Goal: Task Accomplishment & Management: Manage account settings

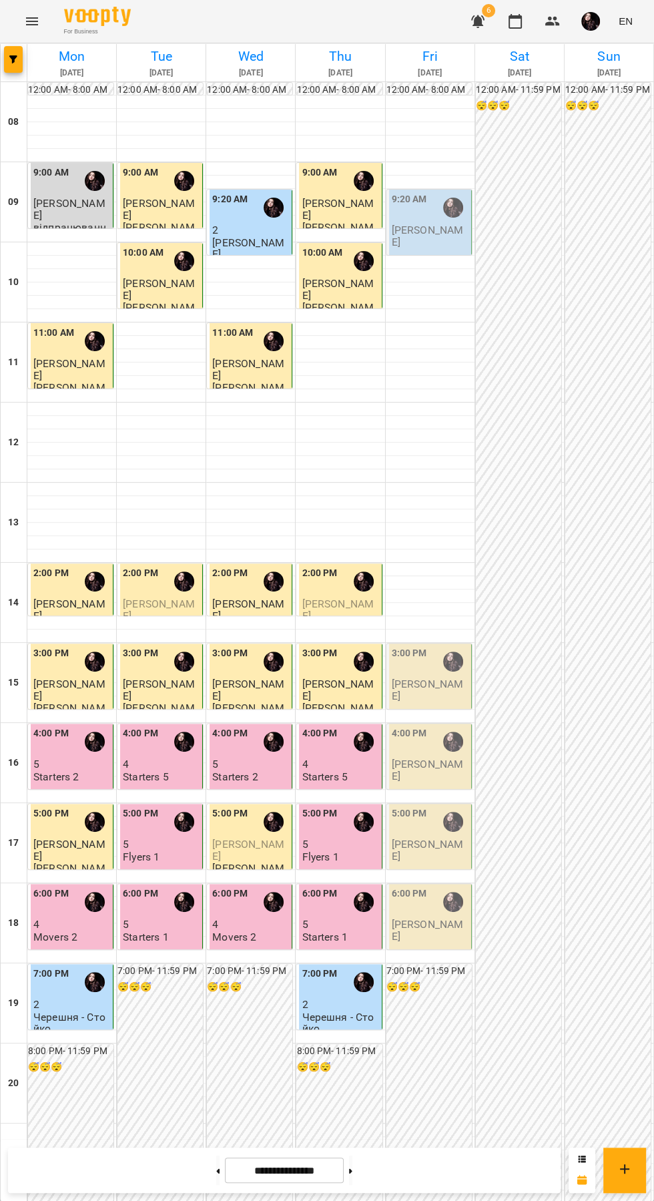
click at [340, 566] on div "2:00 PM" at bounding box center [340, 581] width 77 height 31
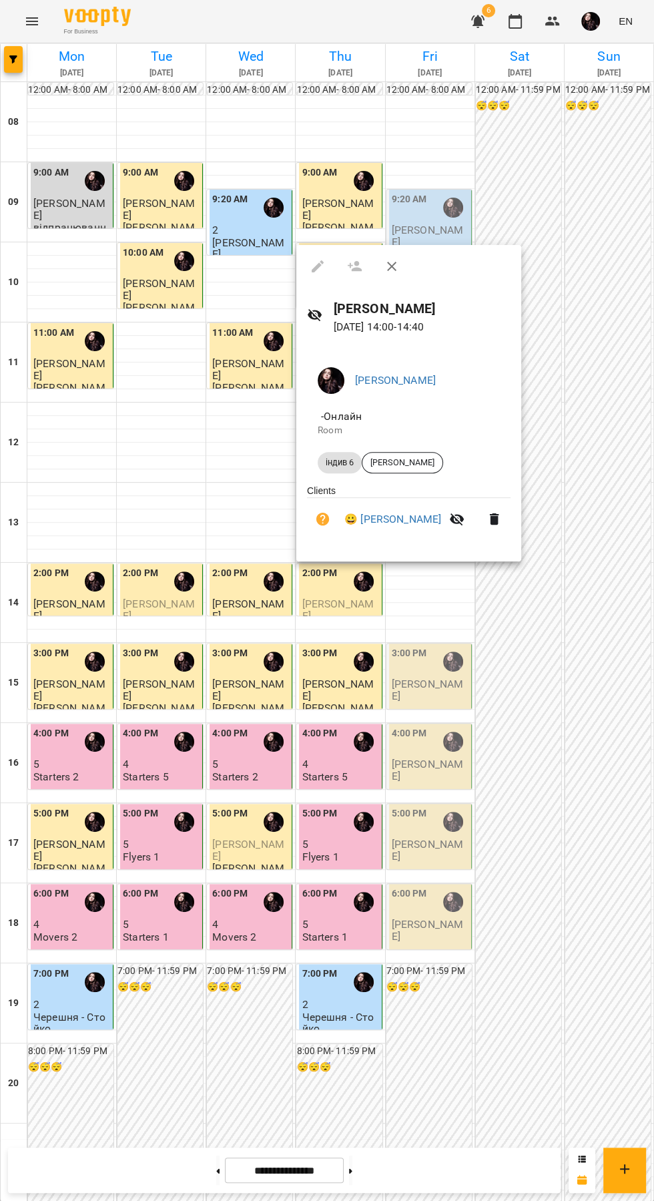
click at [628, 373] on div at bounding box center [327, 600] width 654 height 1201
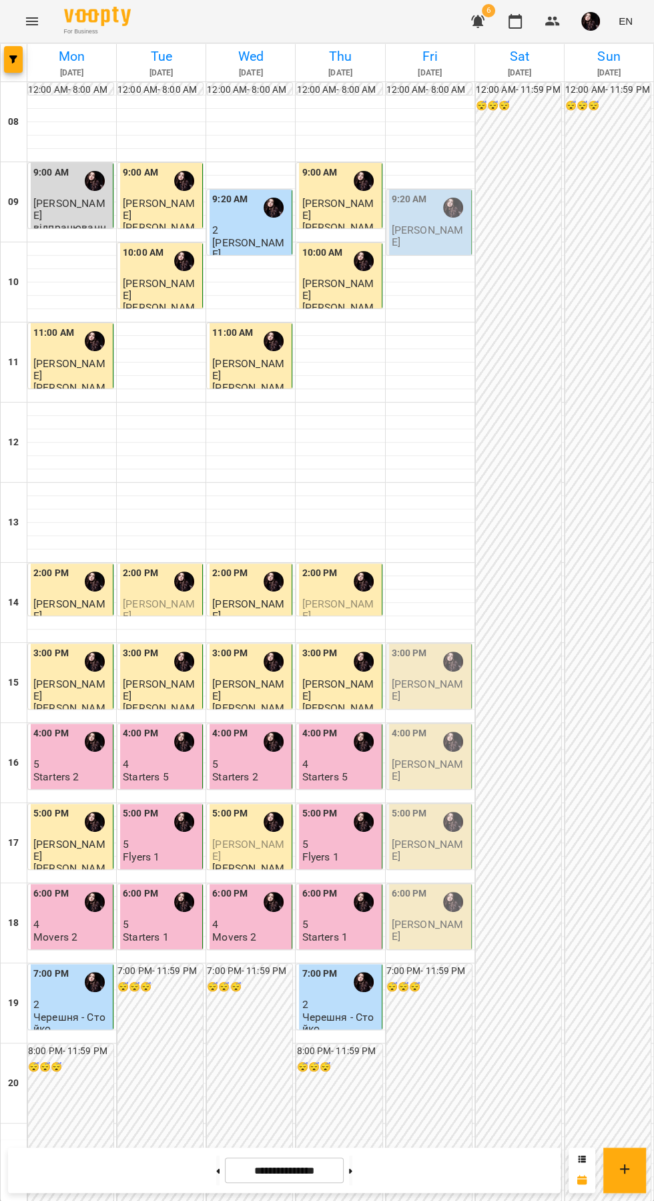
click at [472, 13] on button "button" at bounding box center [478, 21] width 32 height 32
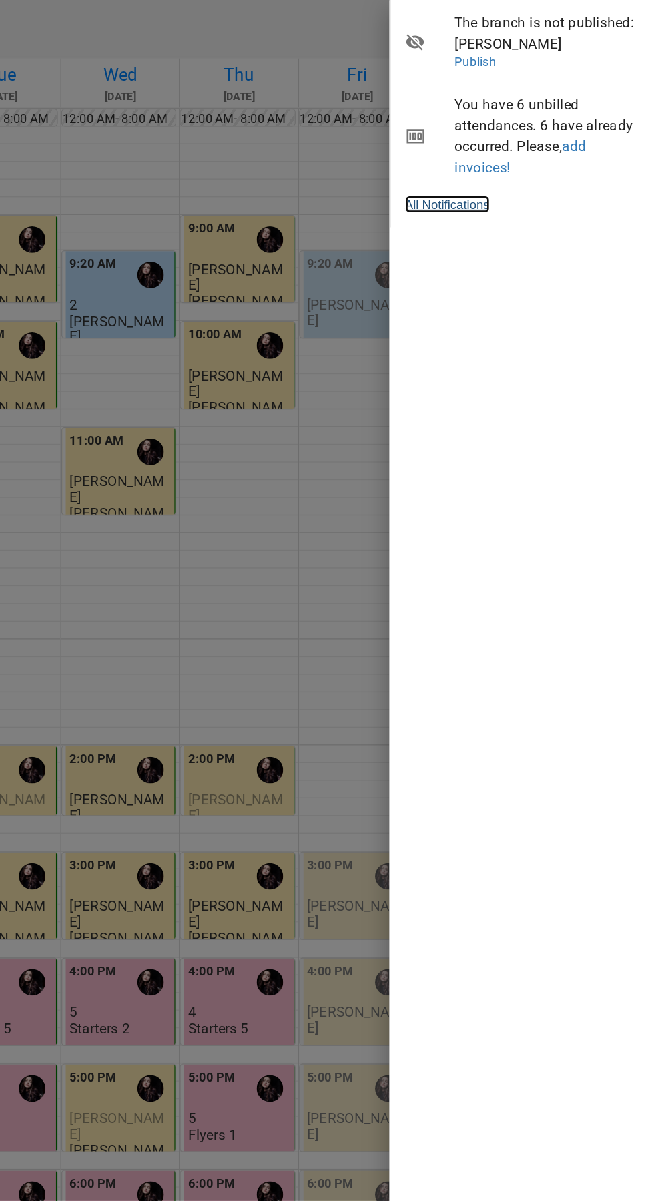
click at [506, 150] on link "All Notifications" at bounding box center [498, 154] width 64 height 13
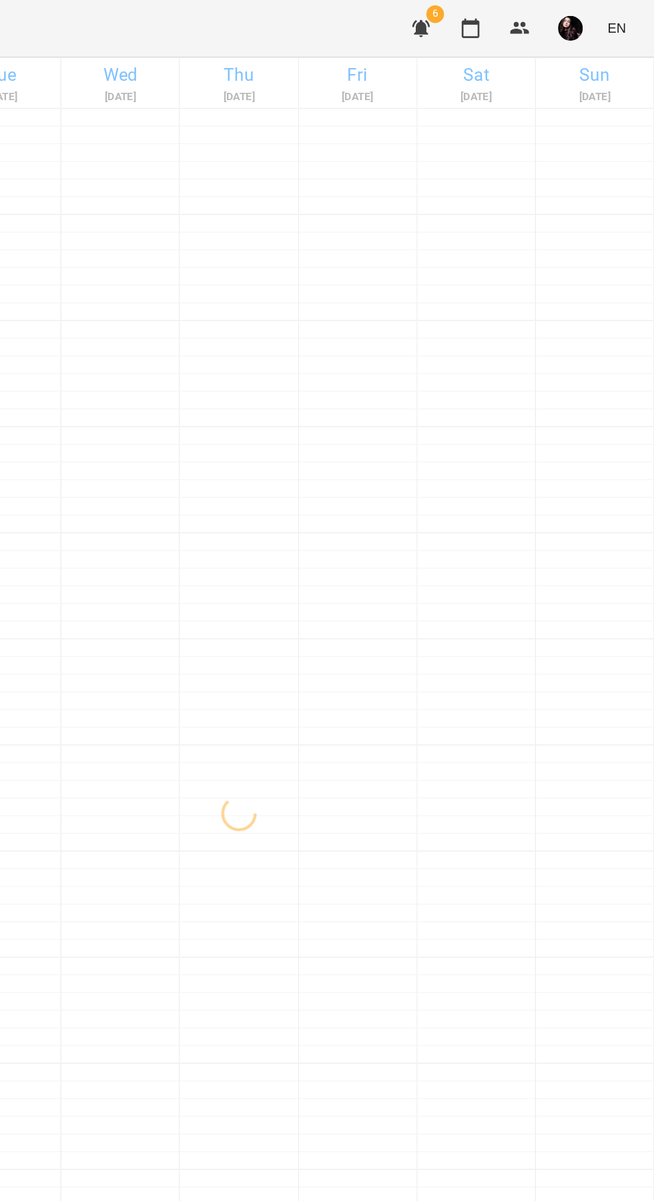
click at [598, 11] on button "button" at bounding box center [590, 21] width 35 height 35
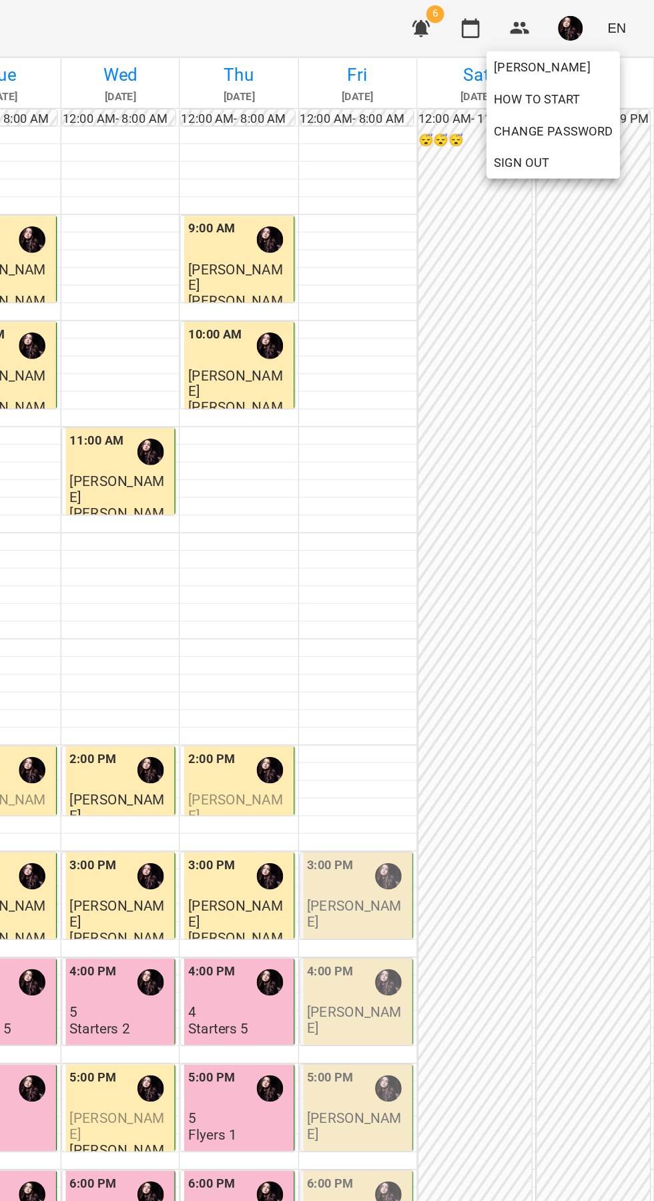
click at [563, 10] on div at bounding box center [327, 600] width 654 height 1201
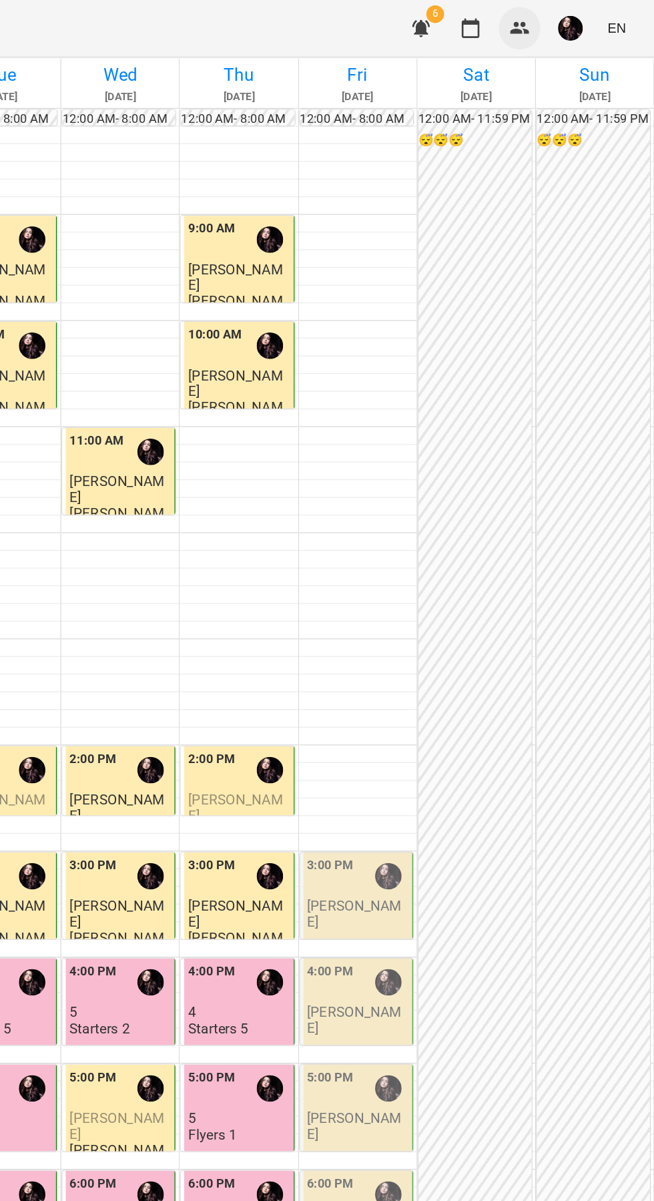
click at [561, 9] on button "button" at bounding box center [553, 21] width 32 height 32
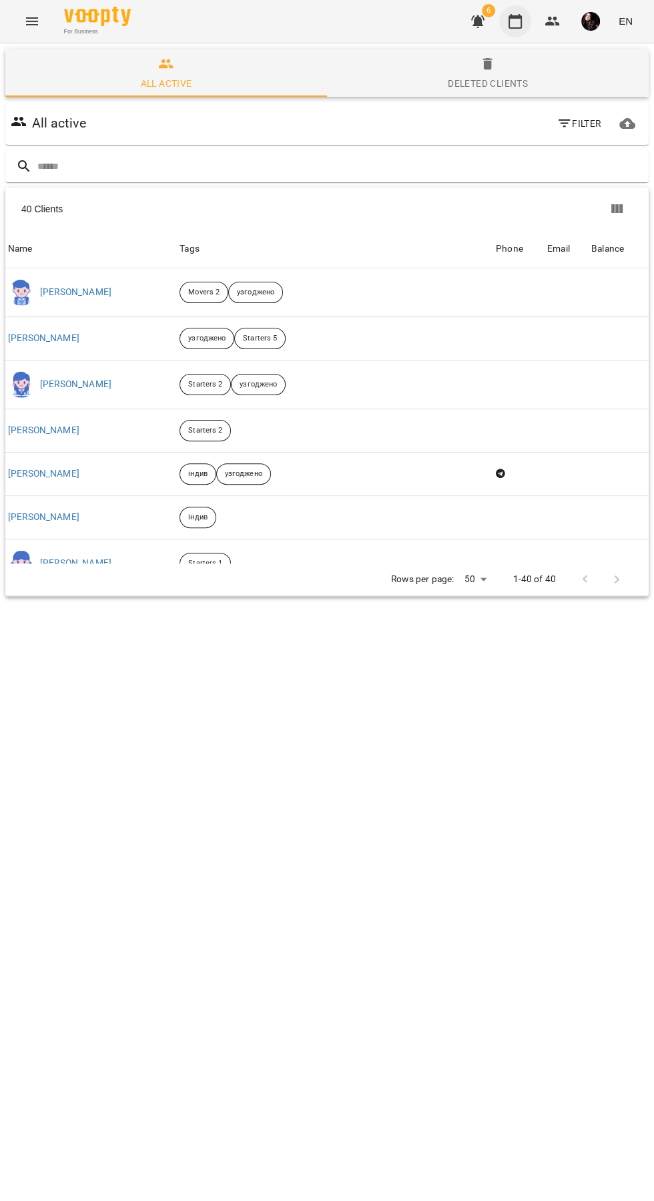
click at [509, 13] on button "button" at bounding box center [515, 21] width 32 height 32
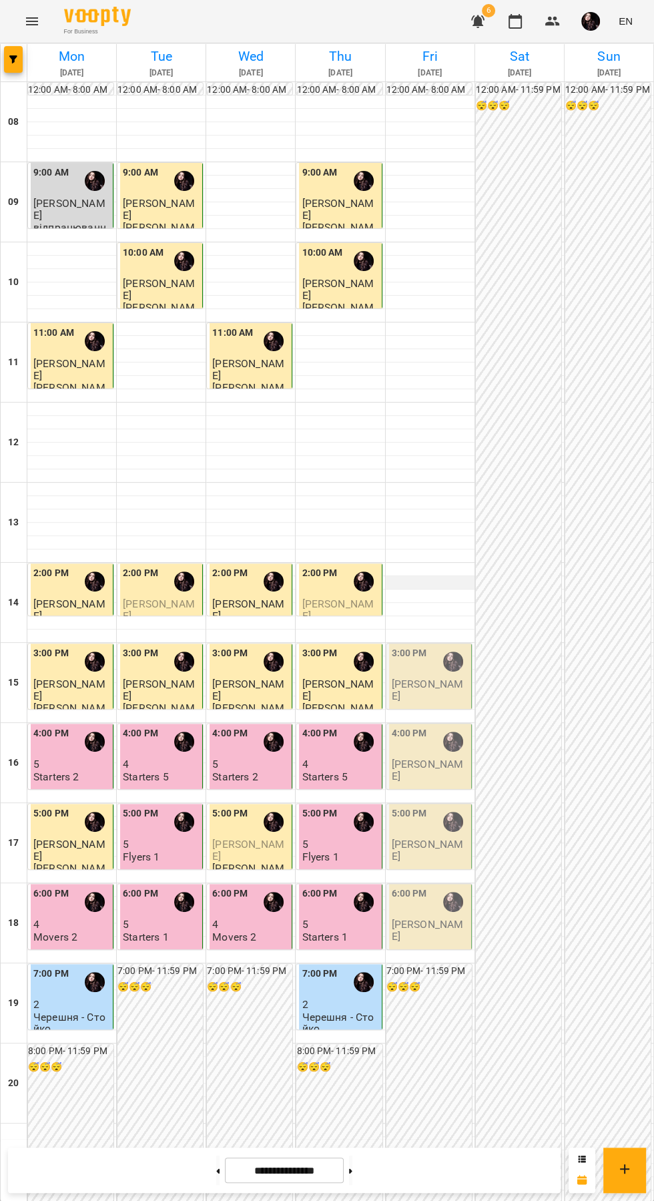
click at [437, 579] on div at bounding box center [430, 582] width 89 height 13
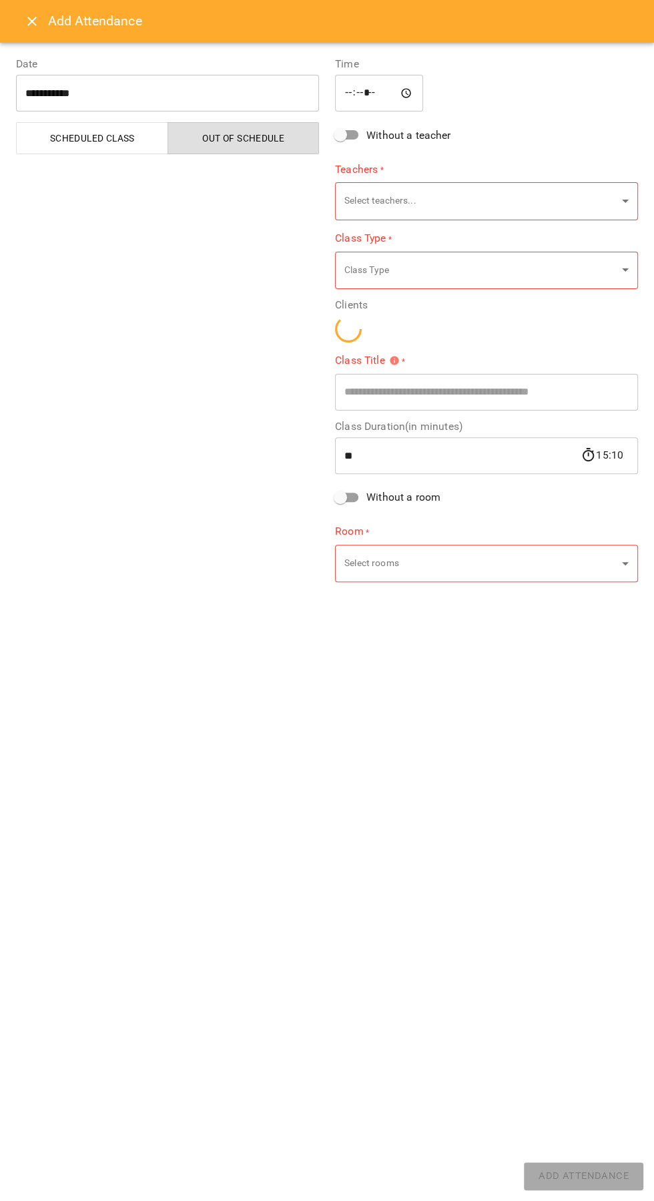
type input "**********"
type input "**"
type input "**********"
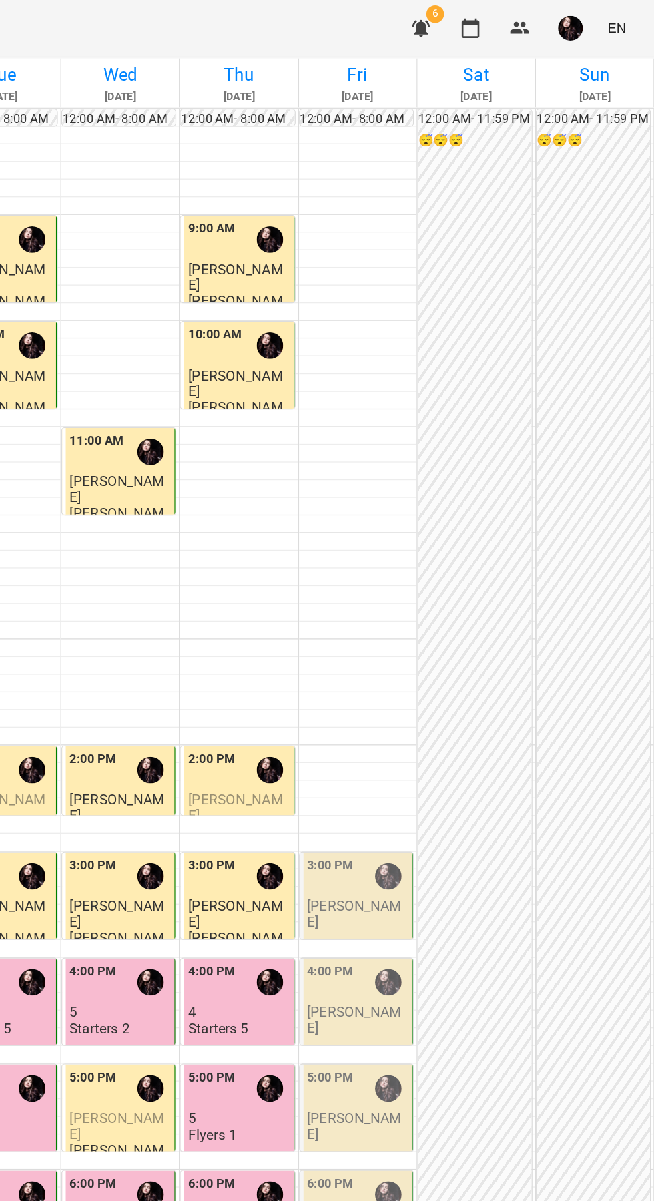
click at [360, 293] on p "[PERSON_NAME]" at bounding box center [340, 289] width 77 height 23
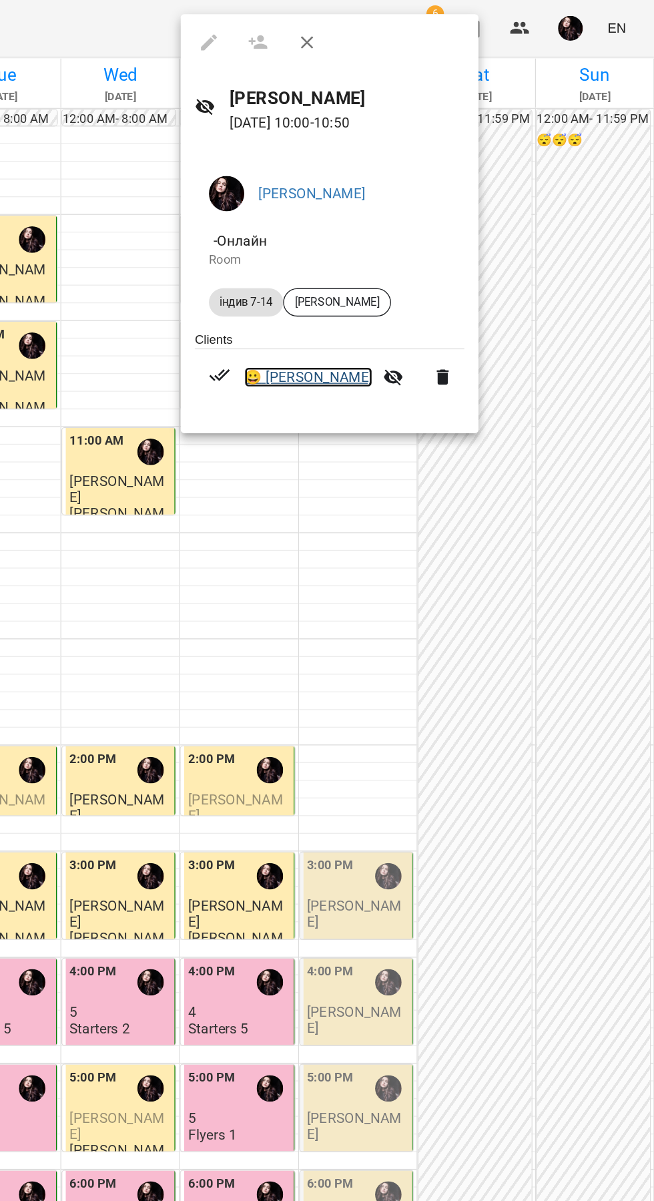
click at [422, 283] on link "😀 [PERSON_NAME]" at bounding box center [392, 285] width 97 height 16
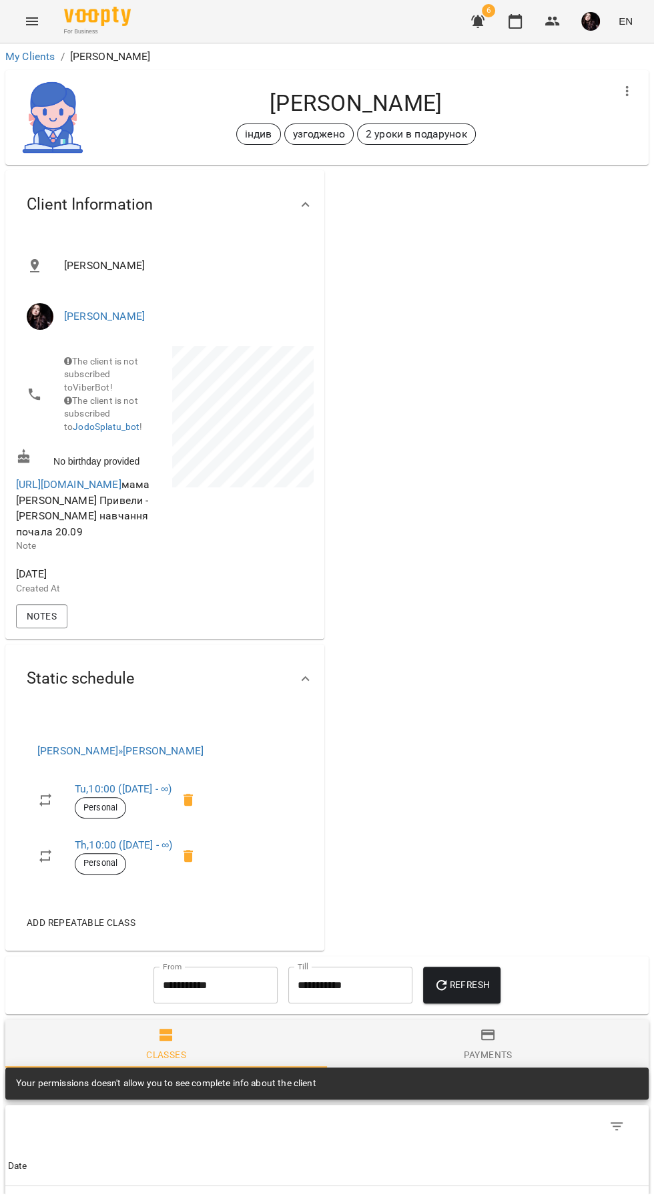
click at [625, 86] on icon "button" at bounding box center [628, 91] width 16 height 16
click at [538, 708] on div at bounding box center [327, 600] width 654 height 1201
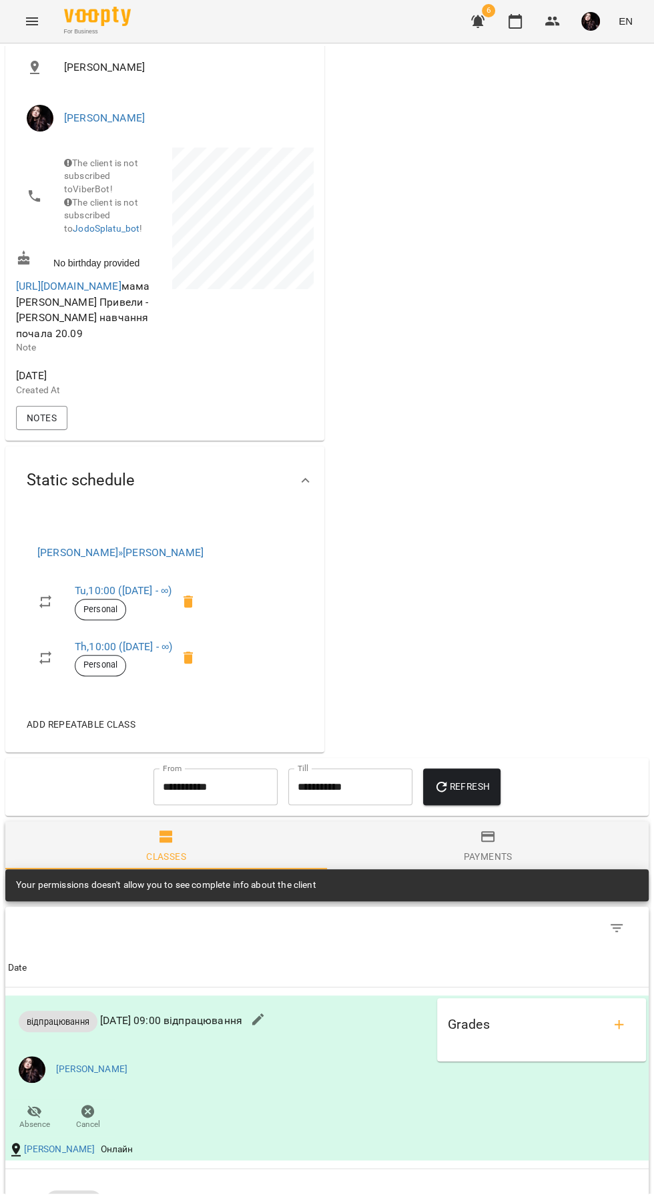
scroll to position [198, 0]
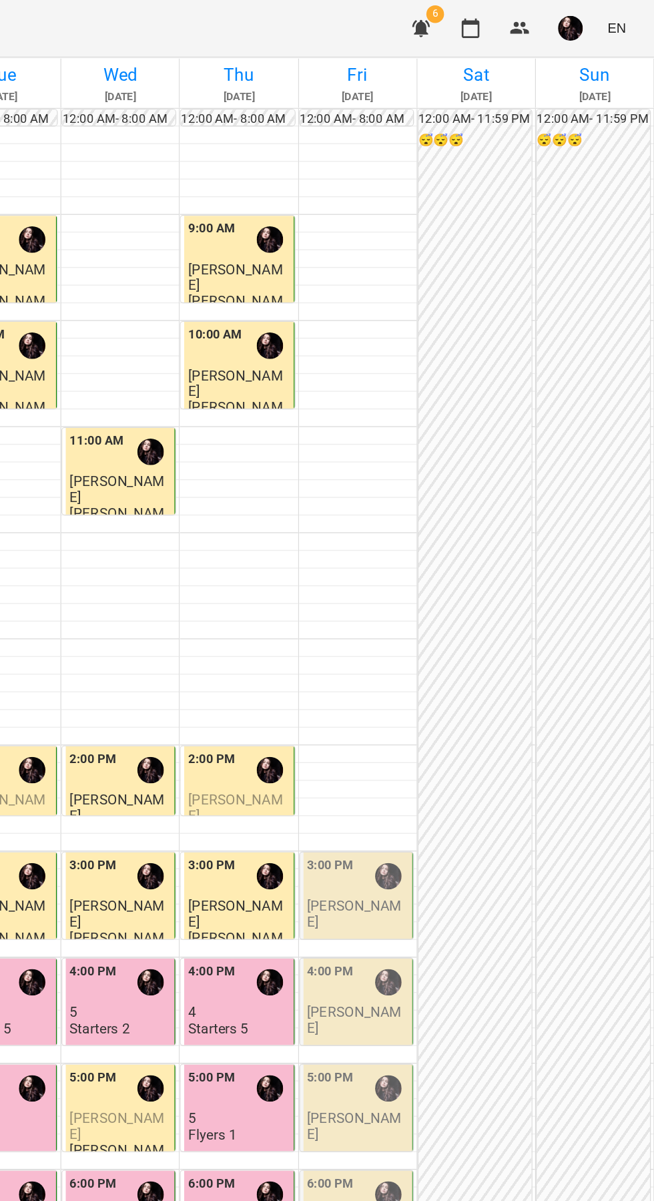
click at [586, 9] on button "button" at bounding box center [590, 21] width 35 height 35
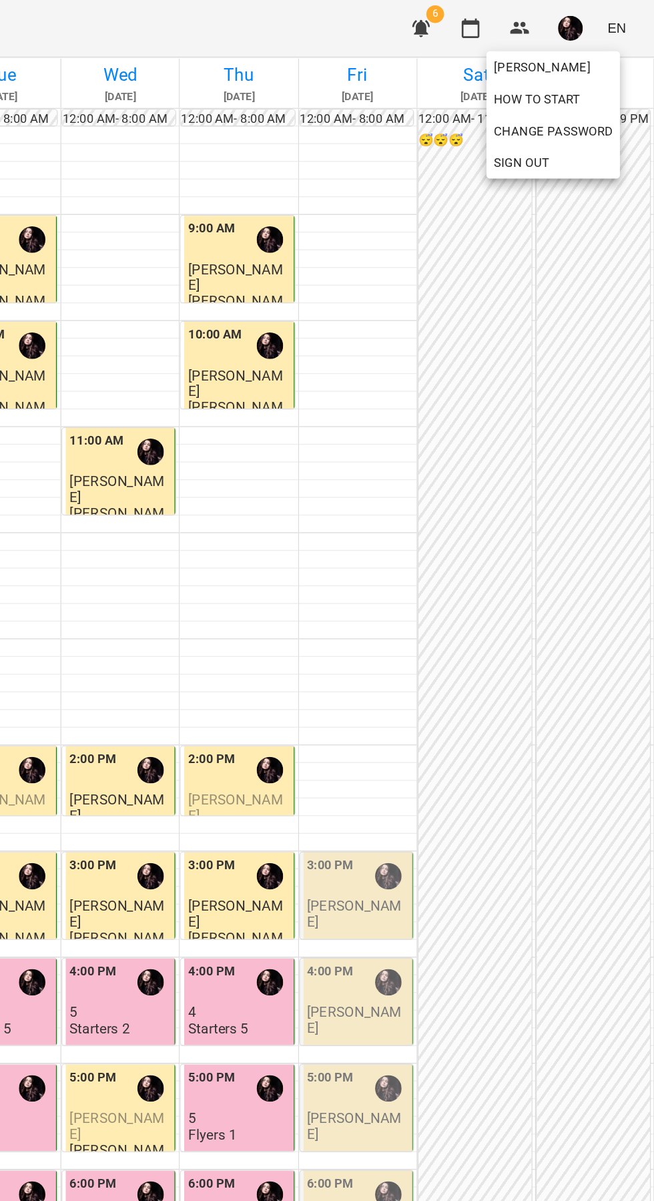
click at [485, 5] on div at bounding box center [327, 600] width 654 height 1201
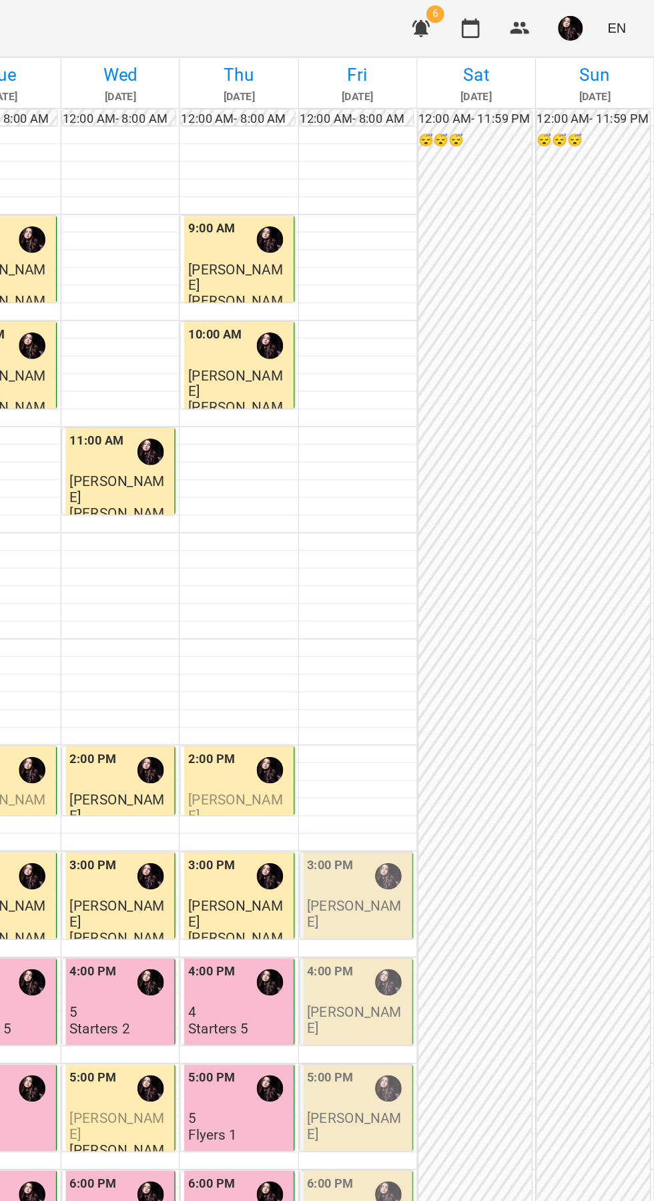
click at [465, 9] on span "6" at bounding box center [478, 21] width 32 height 32
click at [483, 11] on span "6" at bounding box center [488, 10] width 13 height 13
click at [475, 6] on button "button" at bounding box center [478, 21] width 32 height 32
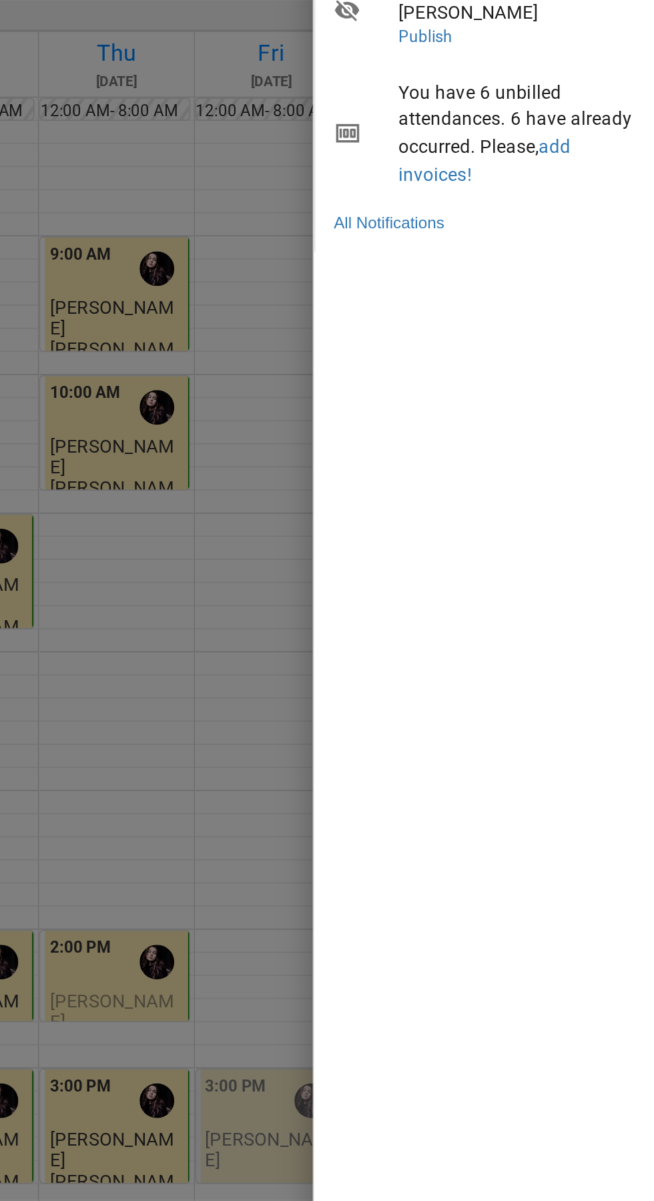
click at [398, 477] on div at bounding box center [327, 600] width 654 height 1201
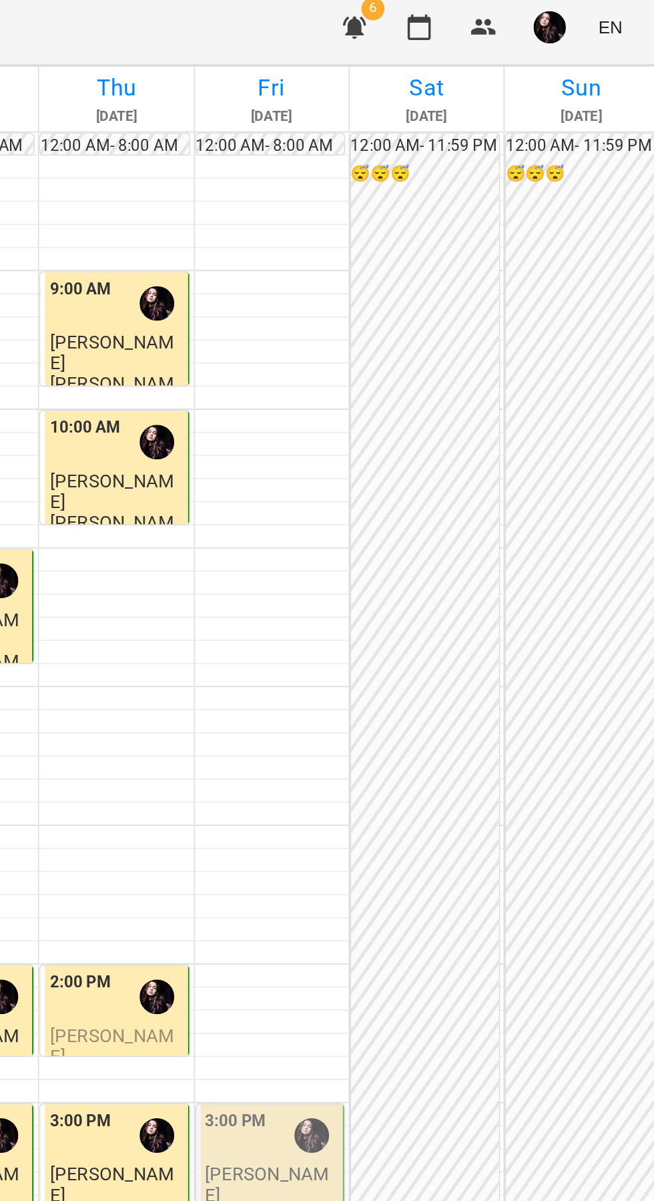
click at [526, 347] on div "12:00 AM - 11:59 PM 😴😴😴" at bounding box center [518, 643] width 85 height 1120
